Goal: Task Accomplishment & Management: Complete application form

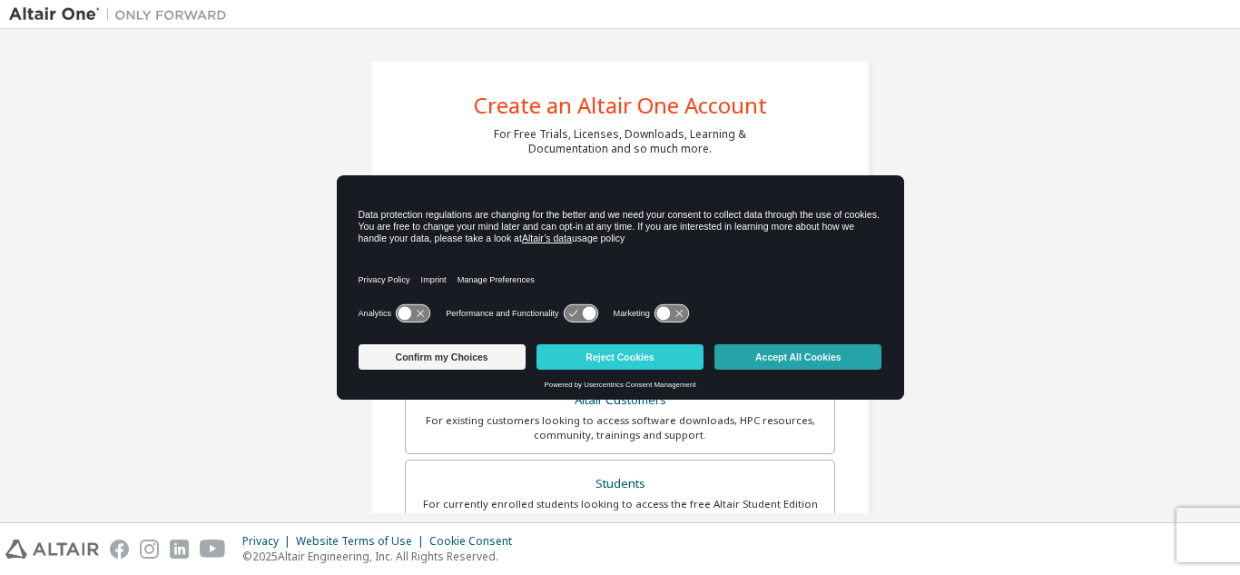
click at [763, 355] on button "Accept All Cookies" at bounding box center [797, 356] width 167 height 25
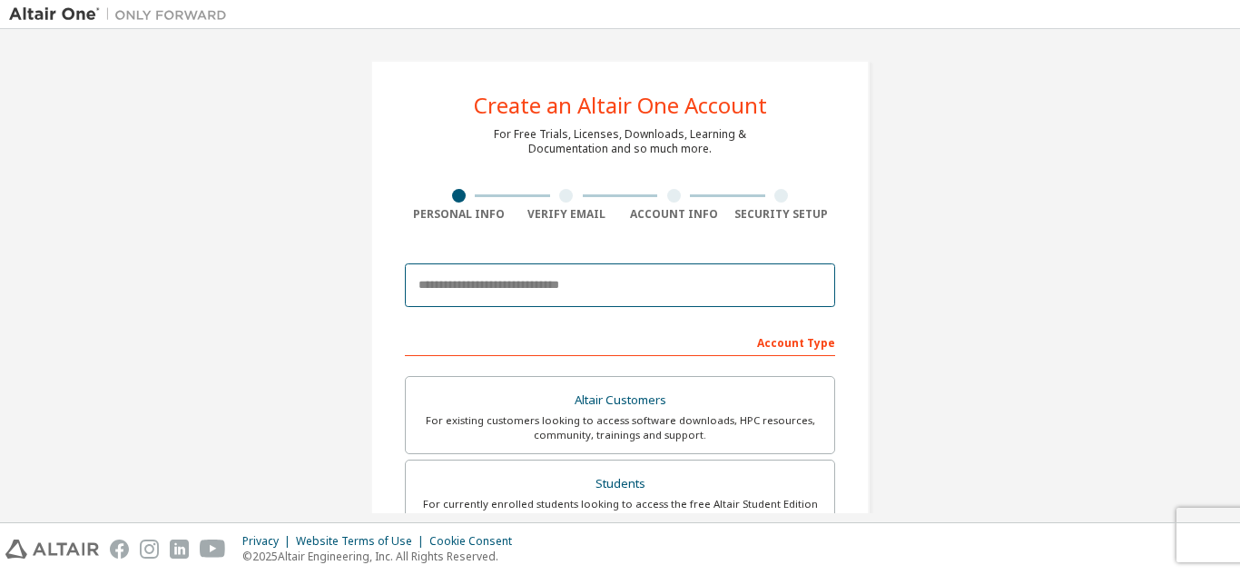
click at [581, 290] on input "email" at bounding box center [620, 285] width 430 height 44
type input "**********"
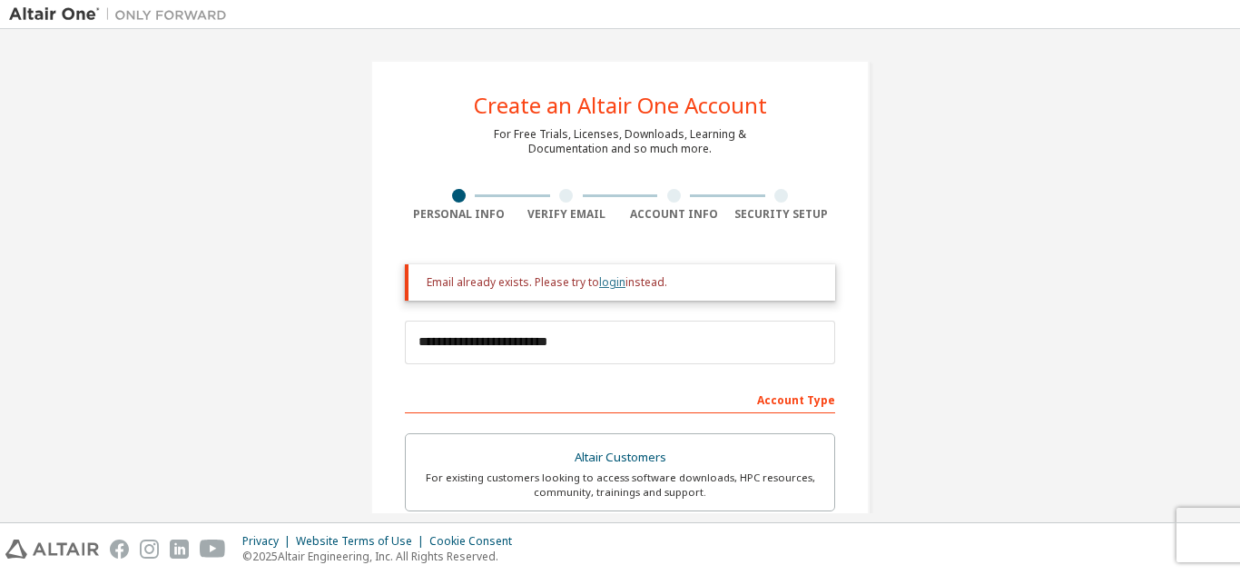
click at [610, 288] on link "login" at bounding box center [612, 281] width 26 height 15
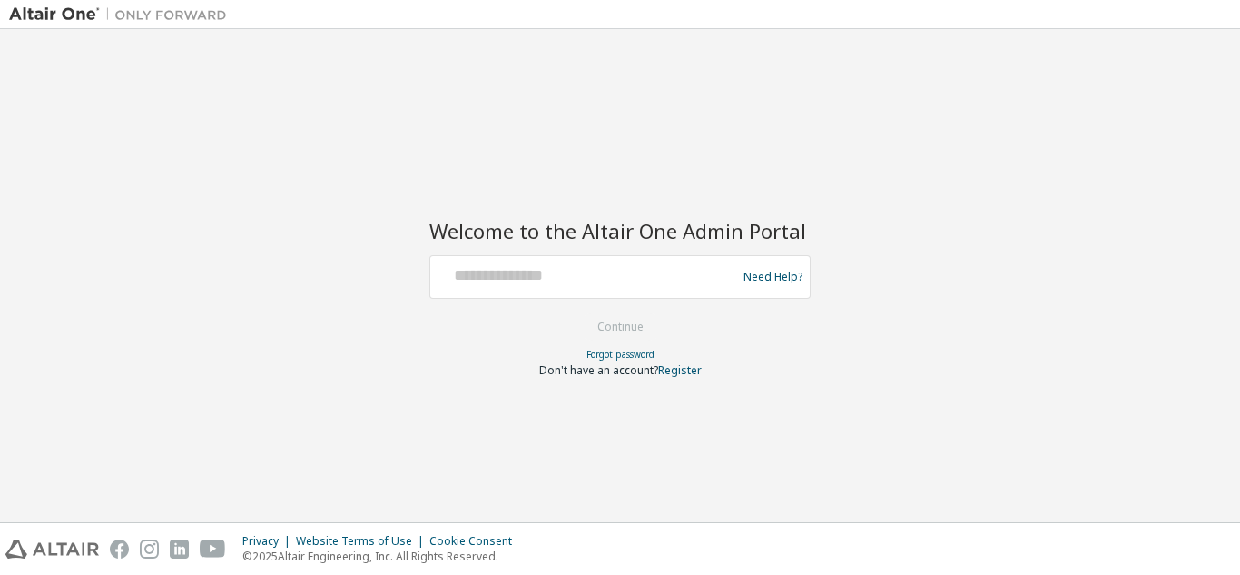
click at [610, 288] on div at bounding box center [586, 277] width 297 height 34
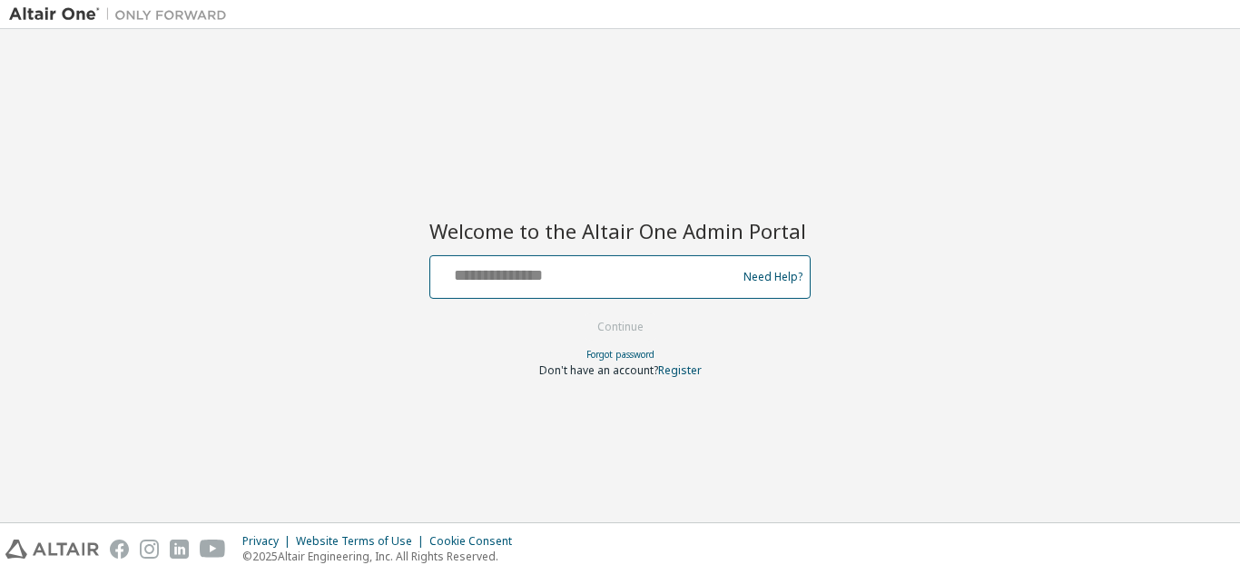
click at [592, 284] on input "text" at bounding box center [586, 273] width 297 height 26
type input "**********"
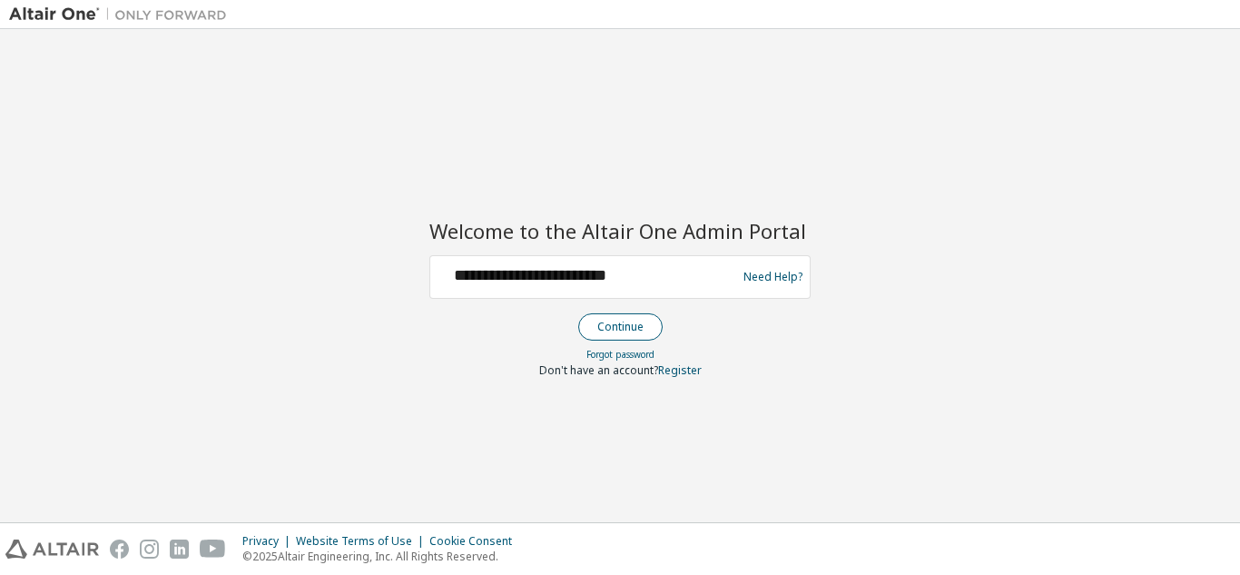
click at [625, 324] on button "Continue" at bounding box center [620, 326] width 84 height 27
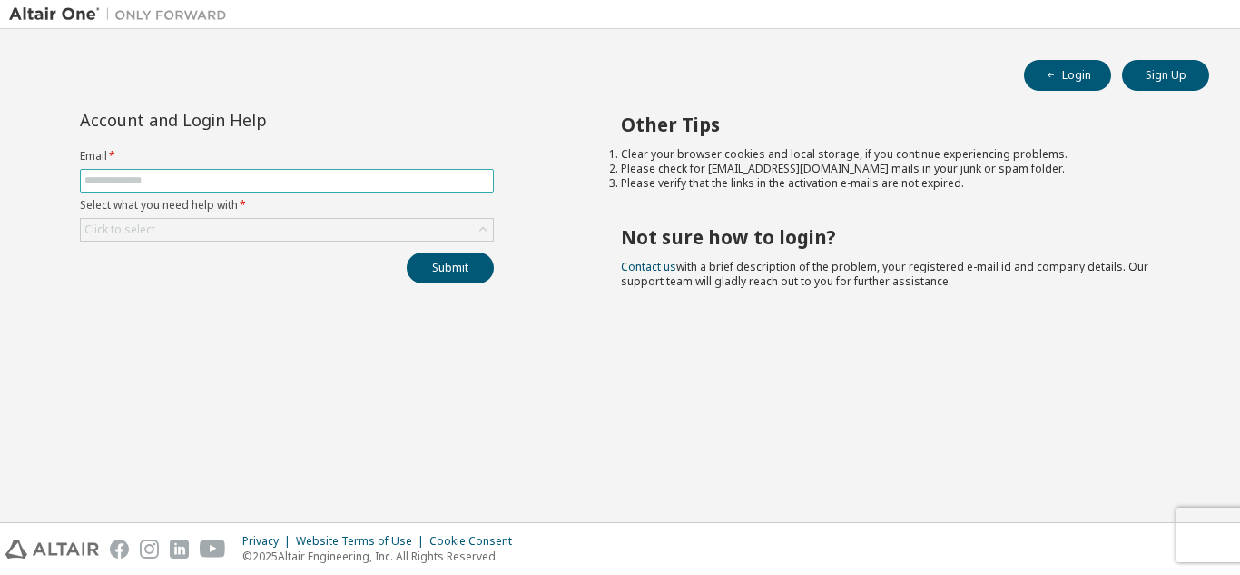
click at [212, 178] on input "text" at bounding box center [286, 180] width 405 height 15
type input "**********"
click at [224, 230] on div "Click to select" at bounding box center [287, 230] width 412 height 22
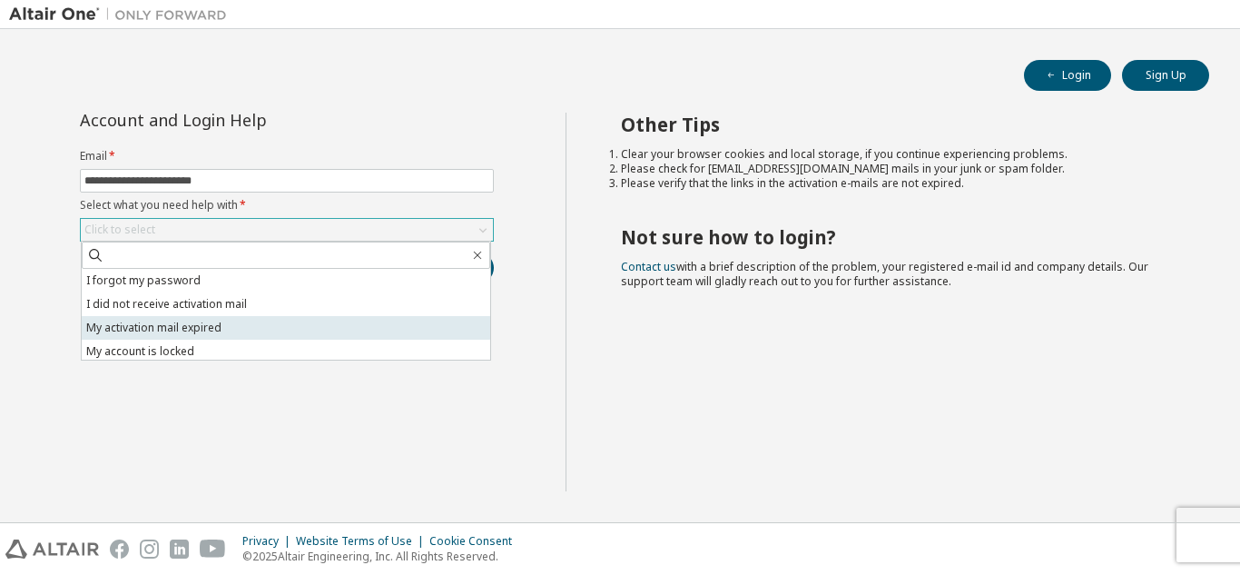
click at [320, 328] on li "My activation mail expired" at bounding box center [286, 328] width 408 height 24
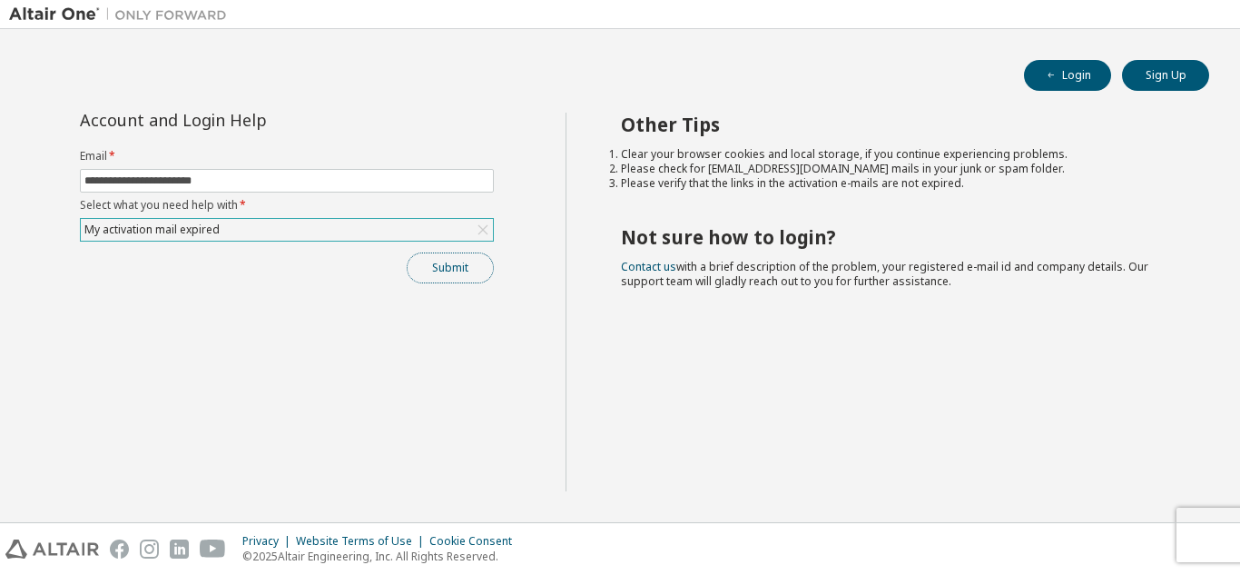
click at [462, 266] on button "Submit" at bounding box center [450, 267] width 87 height 31
click at [443, 237] on div "My activation mail expired" at bounding box center [287, 230] width 412 height 22
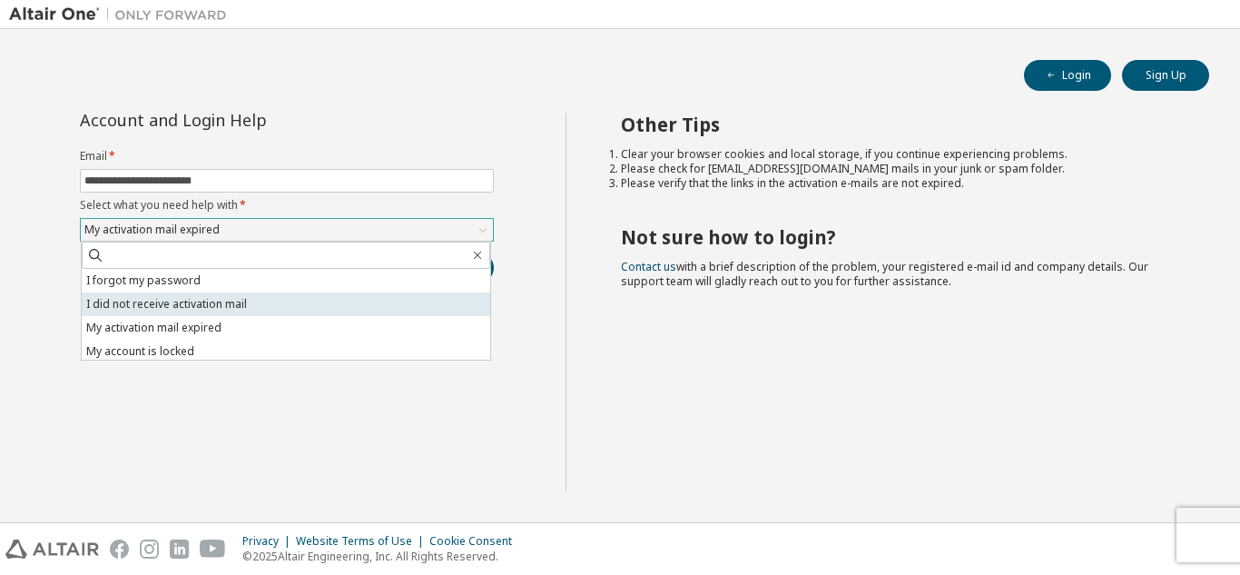
click at [324, 305] on li "I did not receive activation mail" at bounding box center [286, 304] width 408 height 24
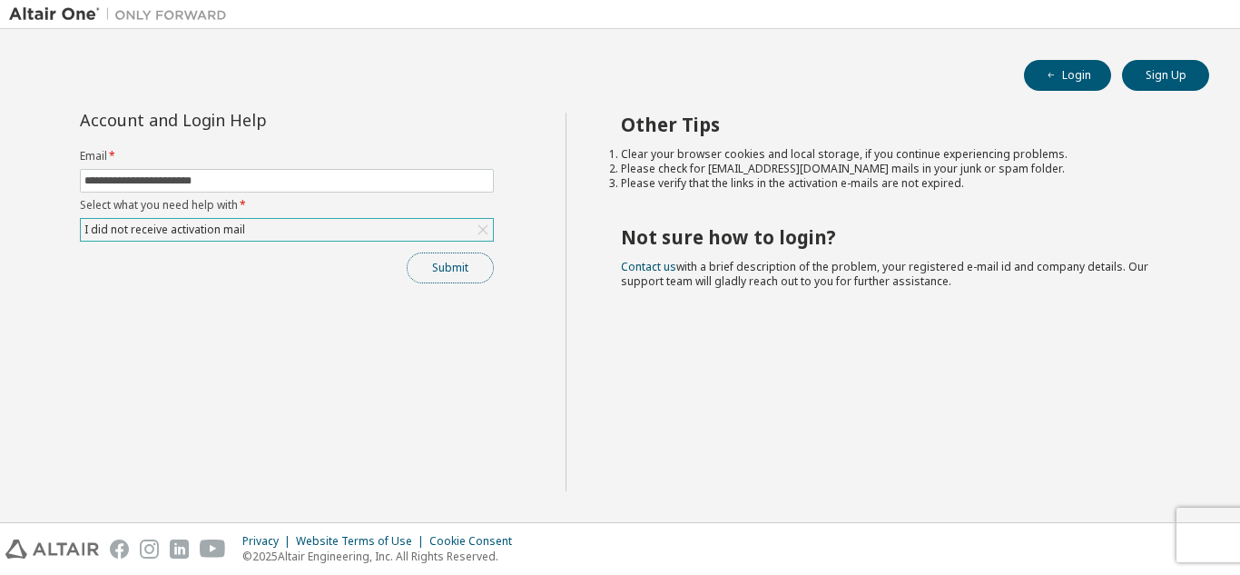
click at [443, 268] on button "Submit" at bounding box center [450, 267] width 87 height 31
